Goal: Transaction & Acquisition: Book appointment/travel/reservation

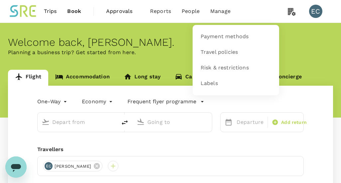
click at [218, 12] on span "Manage" at bounding box center [220, 11] width 20 height 8
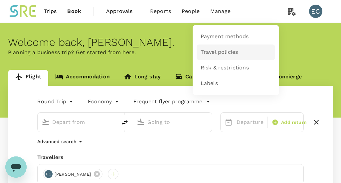
type input "roundtrip"
type input "Taiwan Taoyuan Intl (TPE)"
type input "Singapore Changi (SIN)"
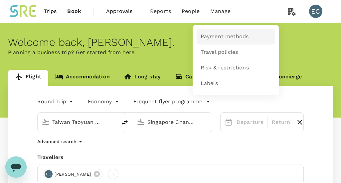
click at [217, 34] on span "Payment methods" at bounding box center [224, 37] width 48 height 8
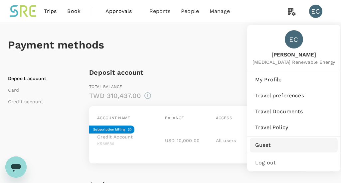
click at [270, 148] on span "Guest" at bounding box center [293, 145] width 77 height 8
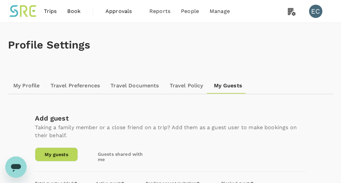
click at [56, 7] on span "Trips" at bounding box center [50, 11] width 13 height 8
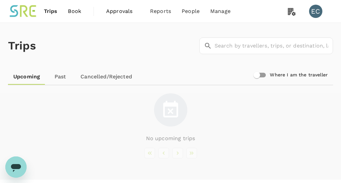
click at [23, 13] on img at bounding box center [23, 11] width 31 height 15
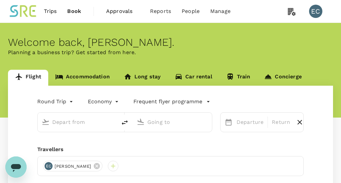
type input "Taiwan Taoyuan Intl (TPE)"
type input "Singapore Changi (SIN)"
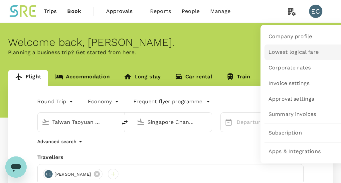
click at [276, 50] on span "Lowest logical fare" at bounding box center [293, 53] width 50 height 8
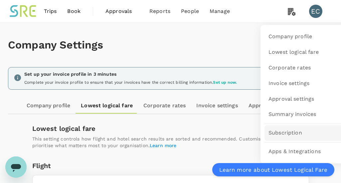
click at [287, 134] on span "Subscription" at bounding box center [285, 133] width 34 height 8
